Goal: Task Accomplishment & Management: Complete application form

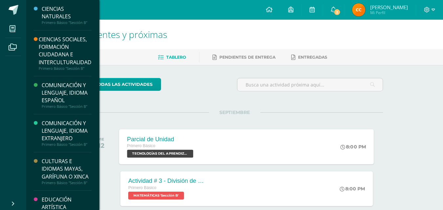
click at [166, 155] on span "TECNOLOGÍAS DEL APRENDIZAJE Y LA COMUNICACIÓN 'Sección B'" at bounding box center [160, 154] width 66 height 8
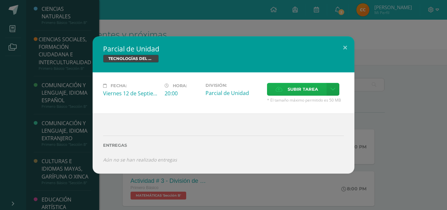
click at [303, 90] on span "Subir tarea" at bounding box center [303, 89] width 30 height 12
click at [0, 0] on input "Subir tarea" at bounding box center [0, 0] width 0 height 0
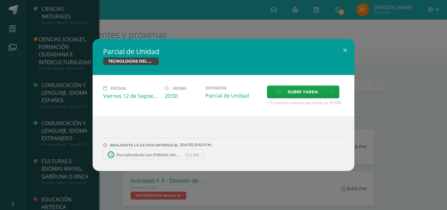
click at [165, 142] on hr at bounding box center [223, 140] width 241 height 5
click at [161, 154] on span "ParcialUnidad4 Cati [PERSON_NAME] Cosigusa.docx" at bounding box center [149, 154] width 72 height 5
click at [344, 49] on button at bounding box center [345, 50] width 19 height 22
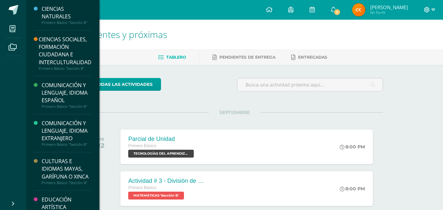
click at [428, 9] on icon at bounding box center [427, 10] width 6 height 6
click at [404, 45] on span "Cerrar sesión" at bounding box center [411, 45] width 29 height 6
